Goal: Transaction & Acquisition: Purchase product/service

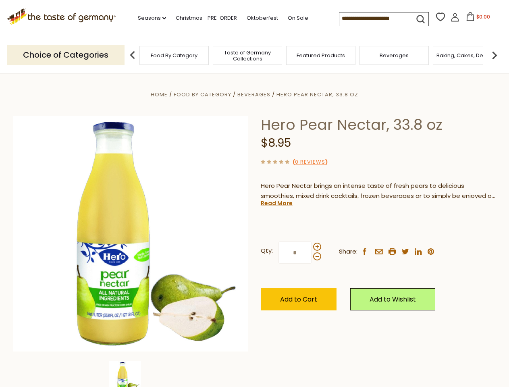
click at [254, 194] on div "Home Food By Category [GEOGRAPHIC_DATA] Hero Pear Nectar, 33.8 oz Hero Pear Nec…" at bounding box center [255, 245] width 496 height 310
click at [149, 18] on link "Seasons dropdown_arrow" at bounding box center [152, 18] width 28 height 9
click at [374, 19] on input at bounding box center [373, 17] width 68 height 11
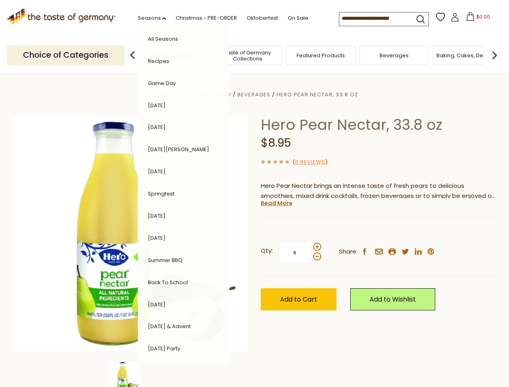
click at [477, 19] on span "$0.00" at bounding box center [484, 16] width 14 height 7
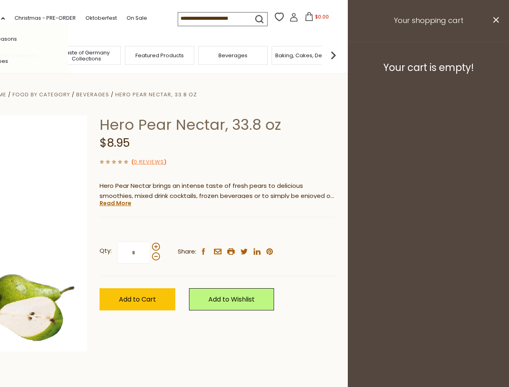
click at [68, 55] on div "All Seasons Recipes Game Day [DATE] [DATE] [DATE][PERSON_NAME] [DATE] Springfes…" at bounding box center [23, 194] width 92 height 342
click at [495, 55] on footer "Your cart is empty!" at bounding box center [428, 68] width 161 height 52
click at [254, 230] on div "Qty: * Share: facebook email printer twitter linkedin pinterest" at bounding box center [218, 252] width 236 height 47
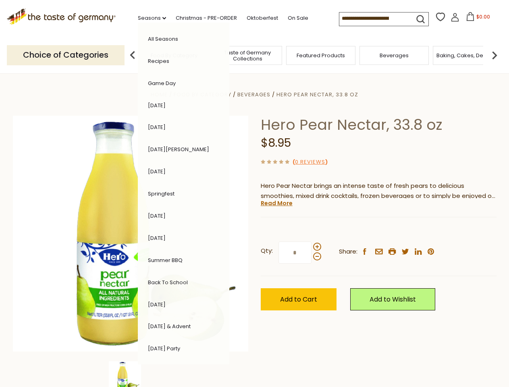
click at [131, 374] on div "Home Food By Category [GEOGRAPHIC_DATA] Hero Pear Nectar, 33.8 oz Hero Pear Nec…" at bounding box center [255, 245] width 496 height 310
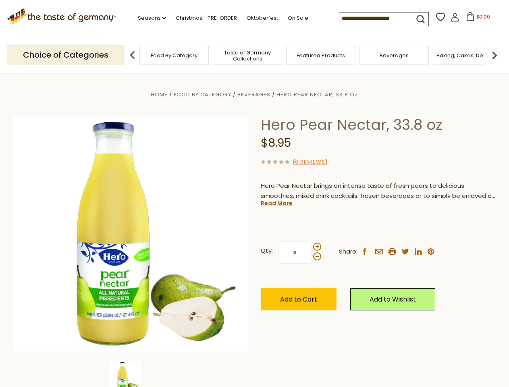
click at [131, 374] on img at bounding box center [125, 377] width 32 height 32
click at [276, 203] on link "Read More" at bounding box center [277, 203] width 32 height 8
